Goal: Transaction & Acquisition: Purchase product/service

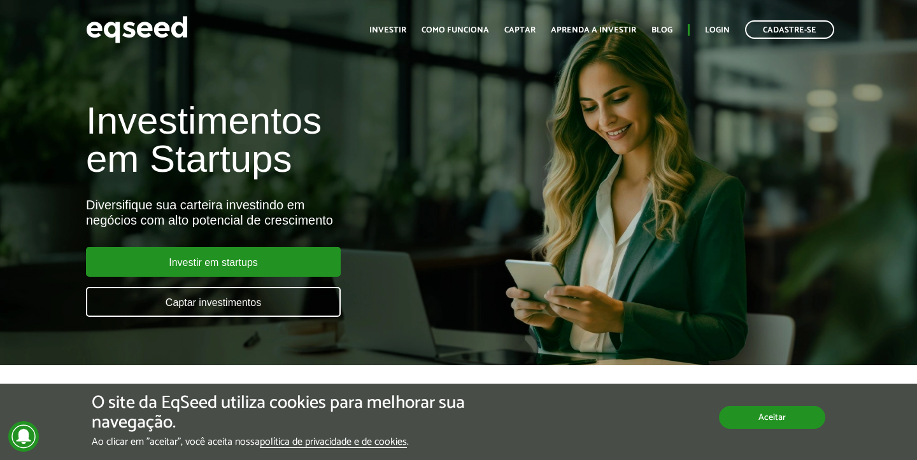
click at [751, 423] on button "Aceitar" at bounding box center [772, 417] width 106 height 23
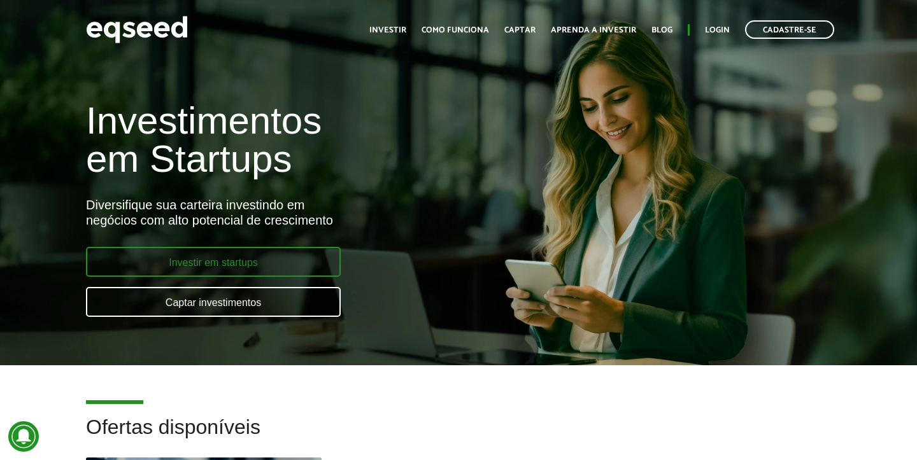
click at [284, 262] on link "Investir em startups" at bounding box center [213, 262] width 255 height 30
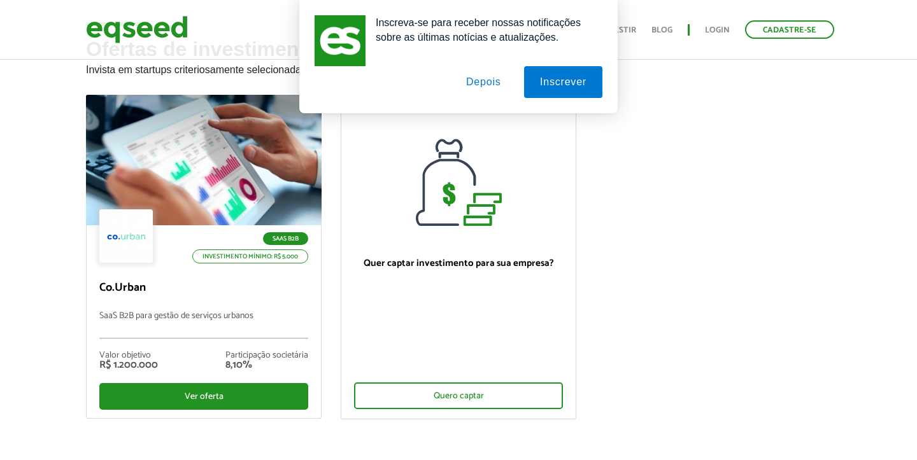
scroll to position [55, 0]
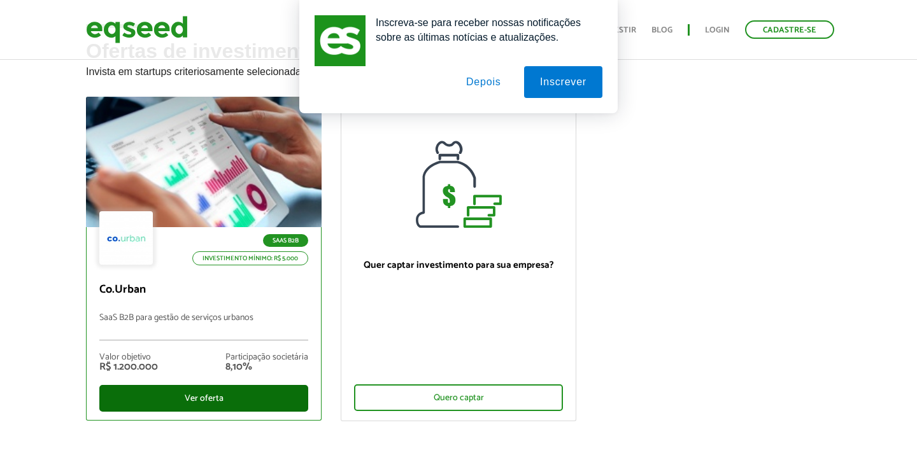
click at [221, 396] on div "Ver oferta" at bounding box center [203, 398] width 209 height 27
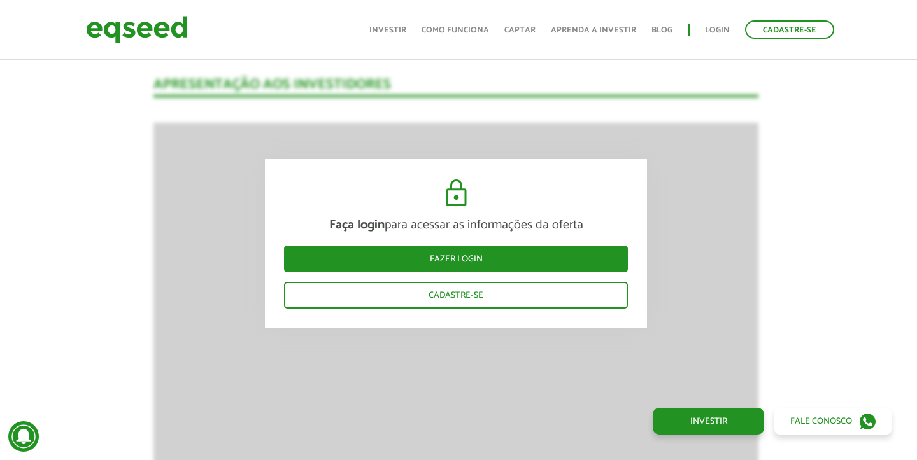
scroll to position [1351, 3]
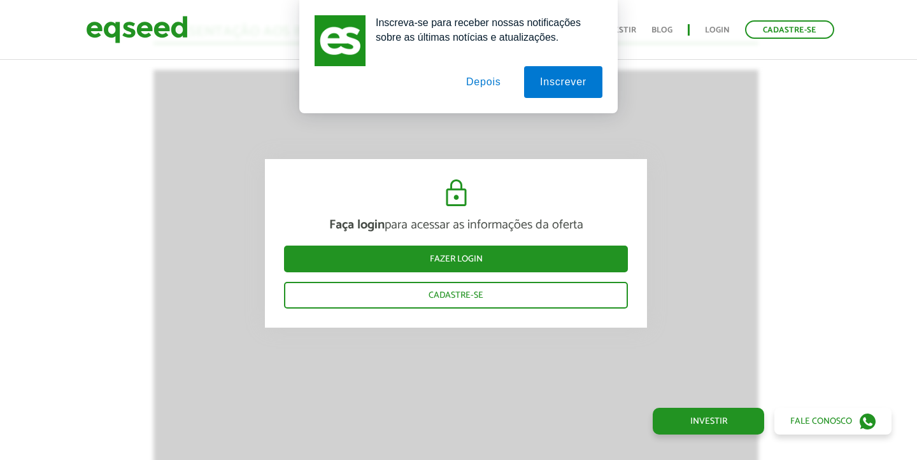
click at [489, 79] on button "Depois" at bounding box center [483, 82] width 67 height 32
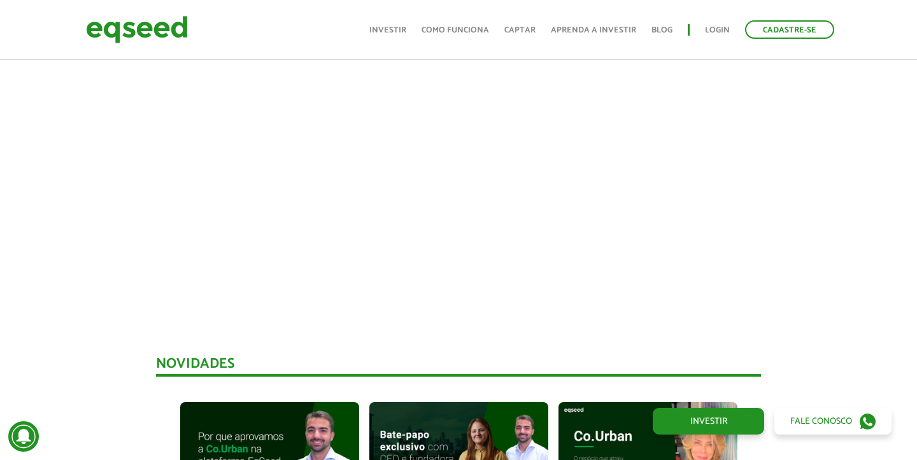
scroll to position [606, 0]
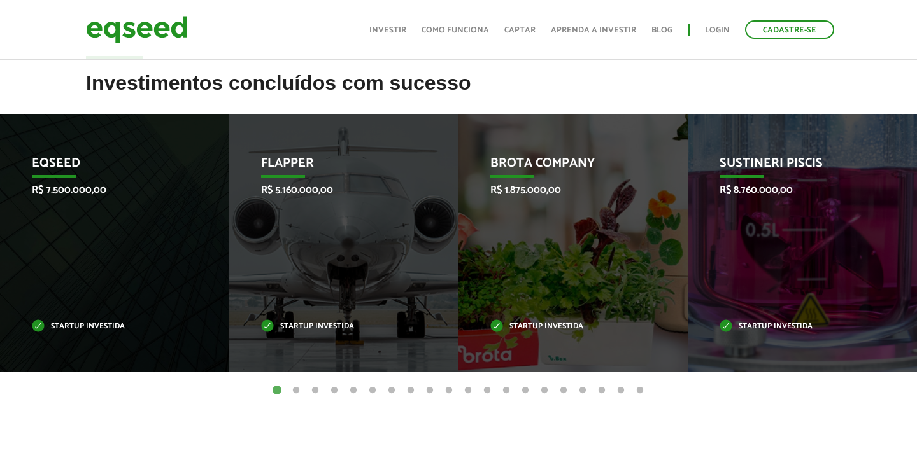
scroll to position [493, 0]
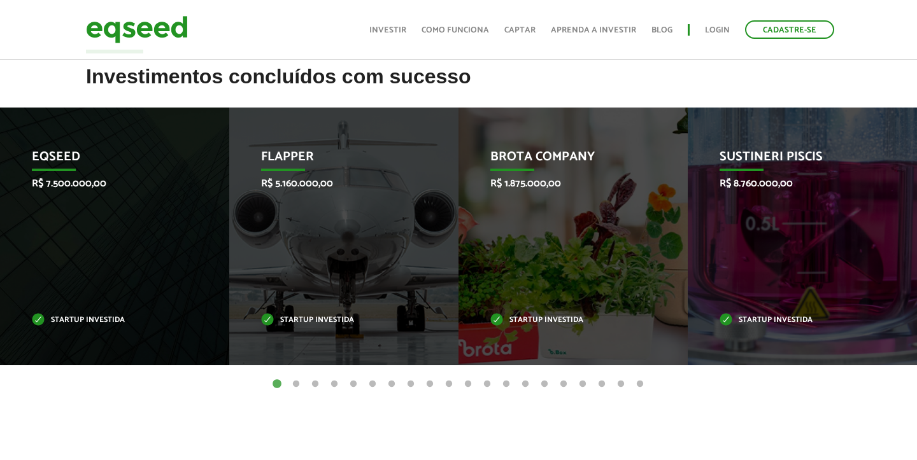
click at [294, 385] on button "2" at bounding box center [296, 384] width 13 height 13
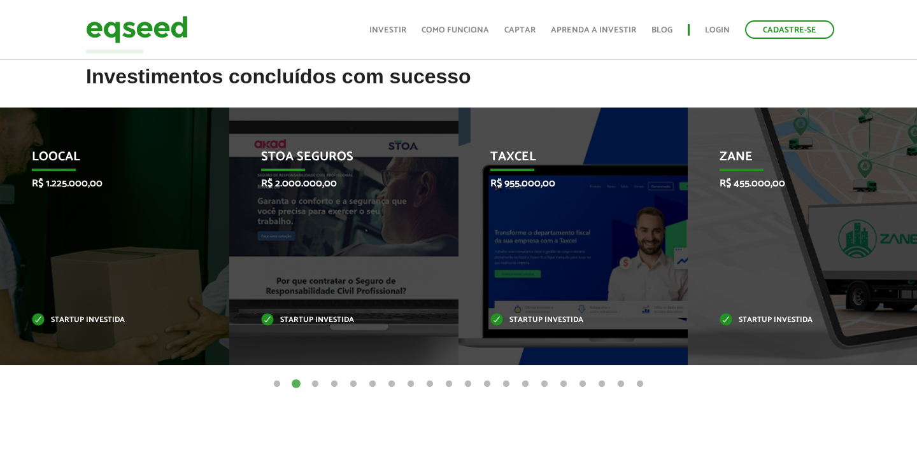
click at [316, 386] on button "3" at bounding box center [315, 384] width 13 height 13
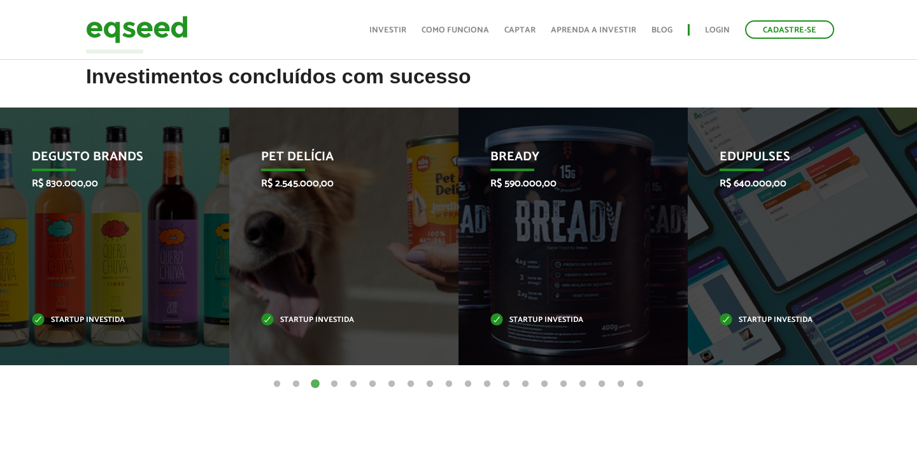
click at [337, 386] on button "4" at bounding box center [334, 384] width 13 height 13
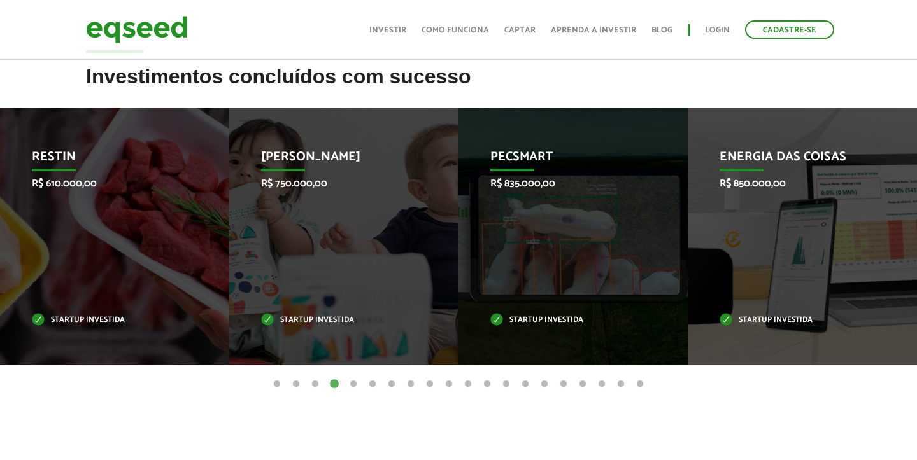
click at [356, 384] on button "5" at bounding box center [353, 384] width 13 height 13
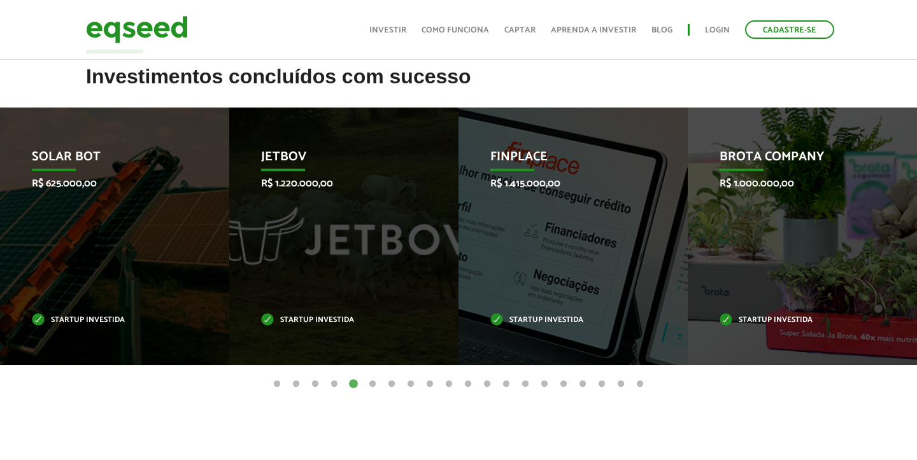
click at [373, 384] on button "6" at bounding box center [372, 384] width 13 height 13
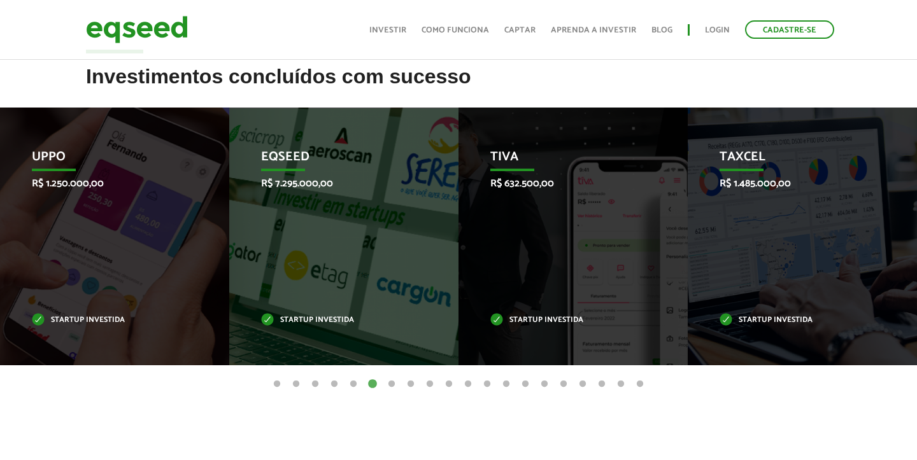
click at [395, 384] on button "7" at bounding box center [391, 384] width 13 height 13
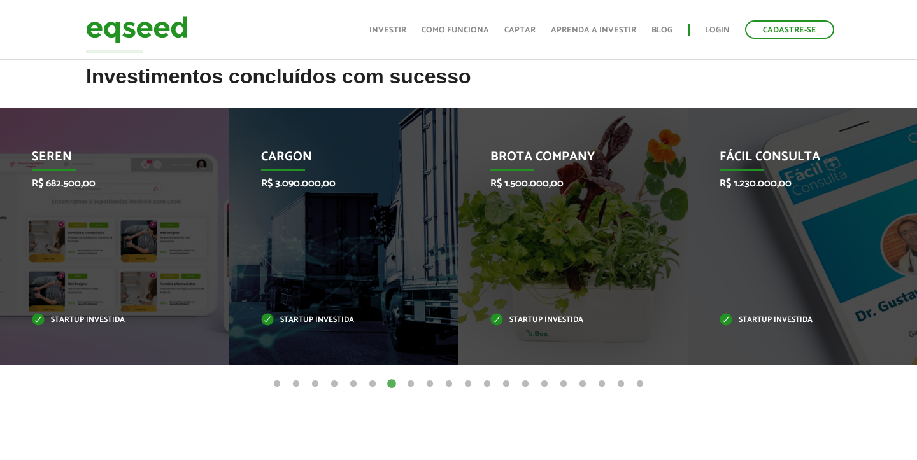
click at [411, 386] on button "8" at bounding box center [410, 384] width 13 height 13
